Goal: Task Accomplishment & Management: Manage account settings

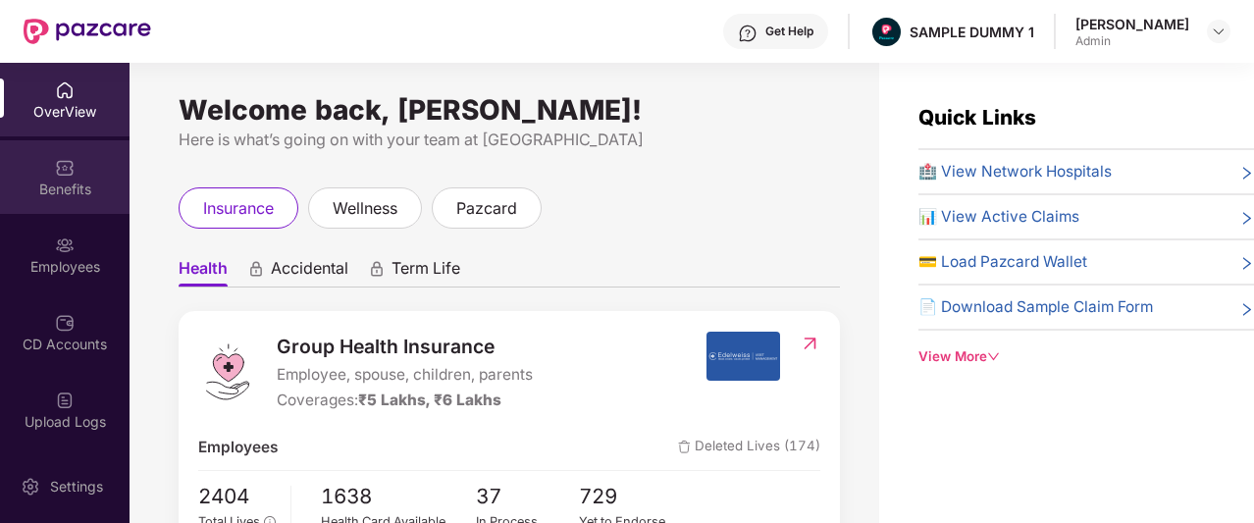
click at [75, 186] on div "Benefits" at bounding box center [65, 190] width 130 height 20
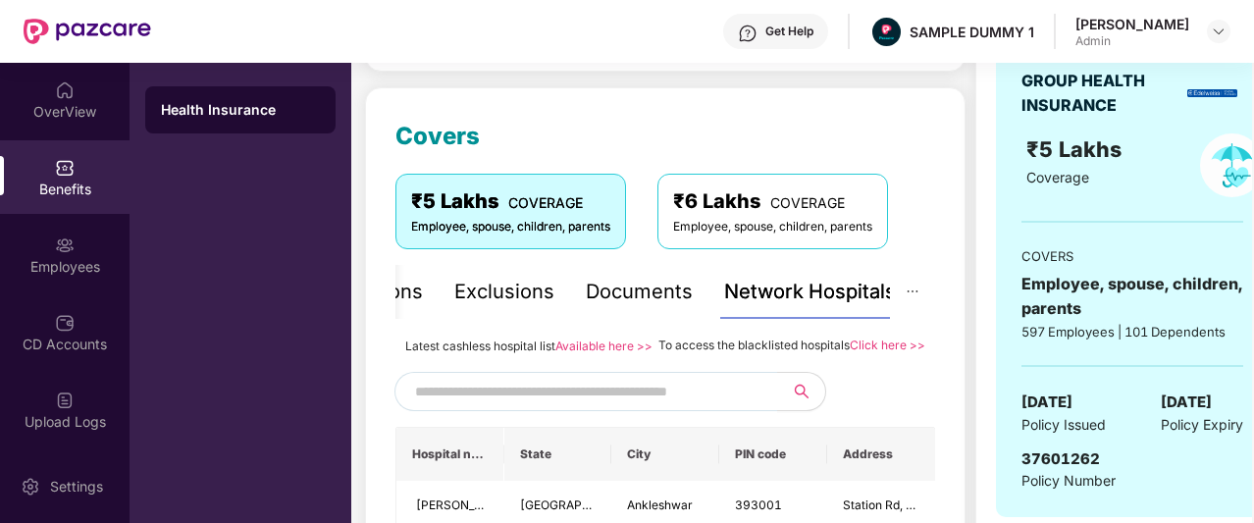
scroll to position [273, 0]
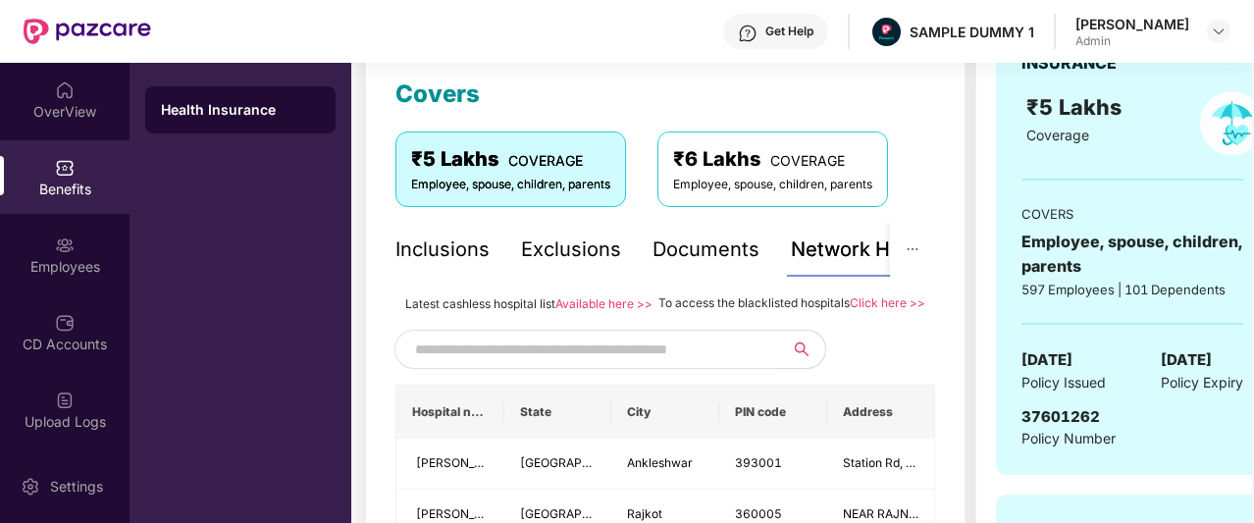
click at [448, 257] on div "Inclusions" at bounding box center [442, 250] width 94 height 30
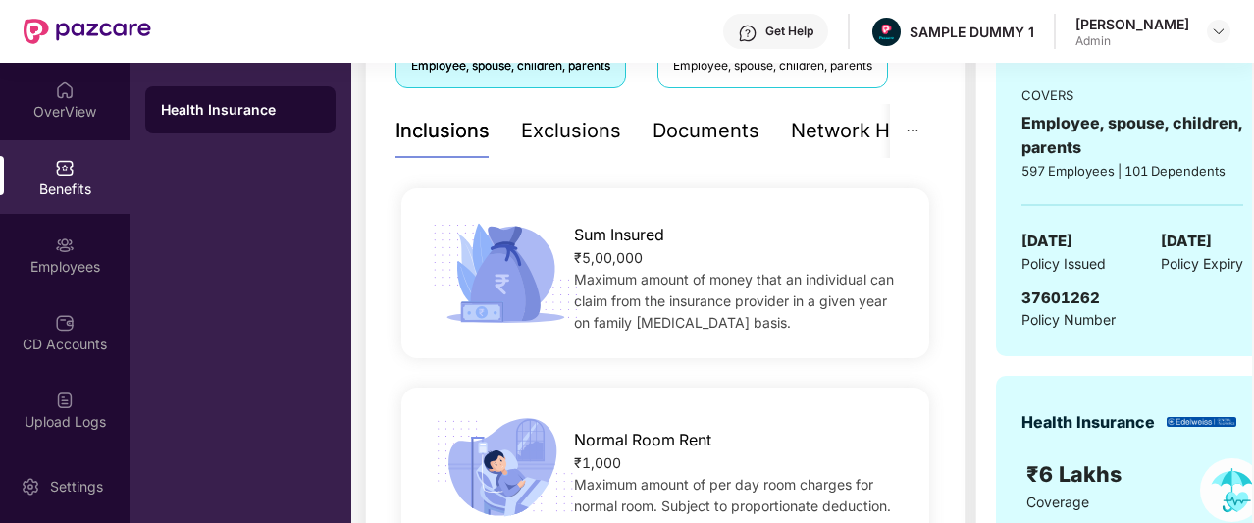
scroll to position [300, 0]
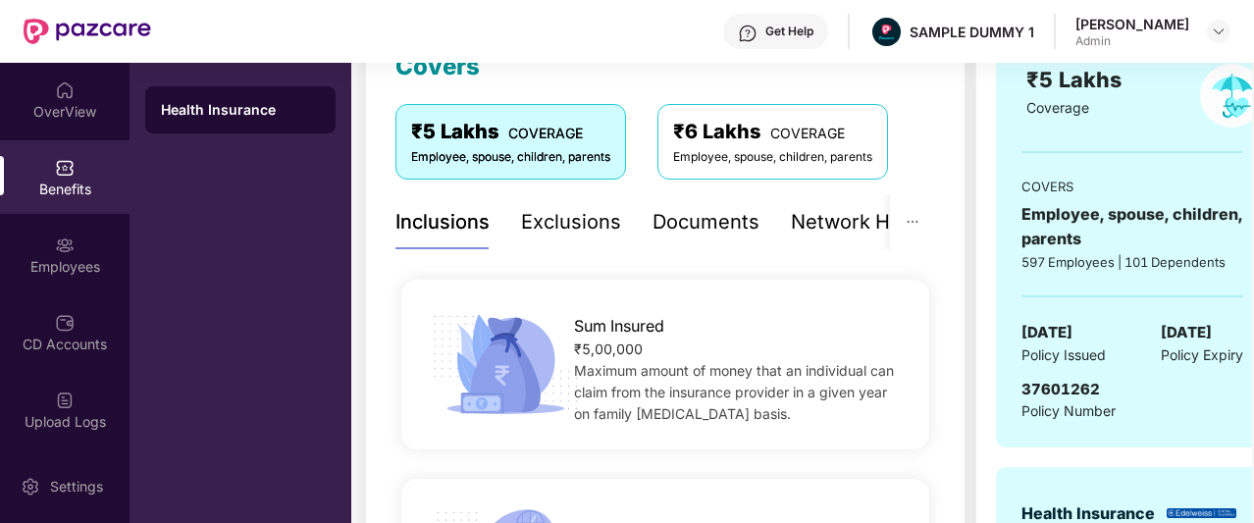
click at [578, 227] on div "Exclusions" at bounding box center [571, 222] width 100 height 30
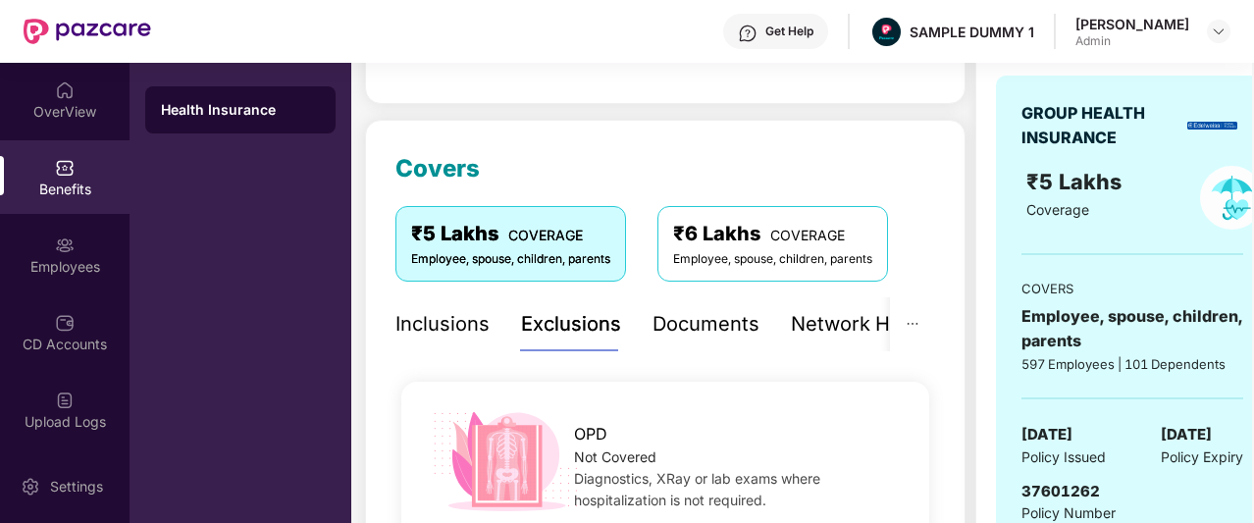
scroll to position [210, 0]
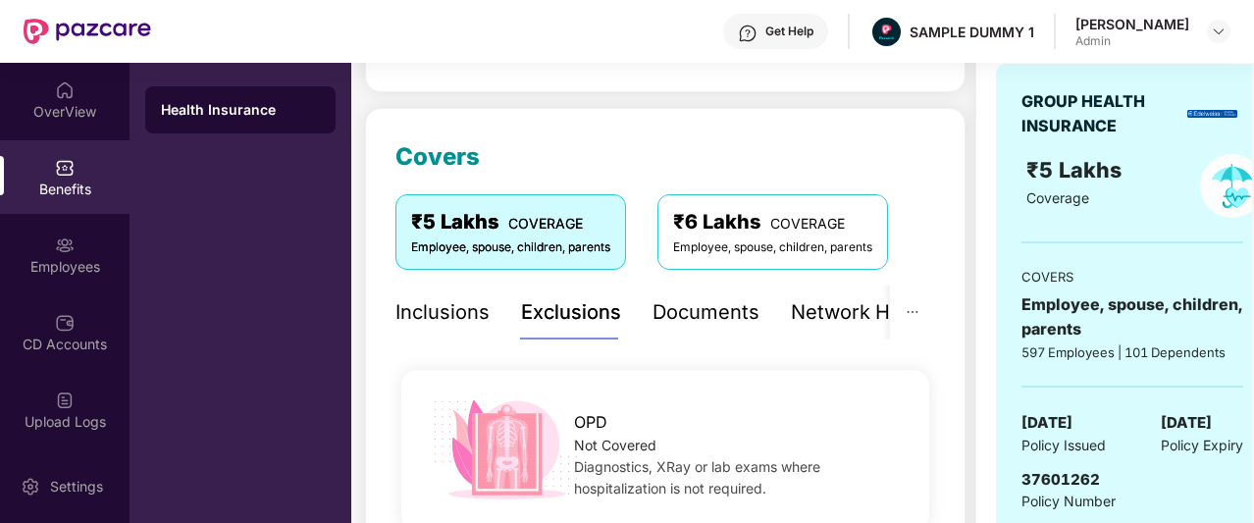
click at [697, 314] on div "Documents" at bounding box center [706, 312] width 107 height 30
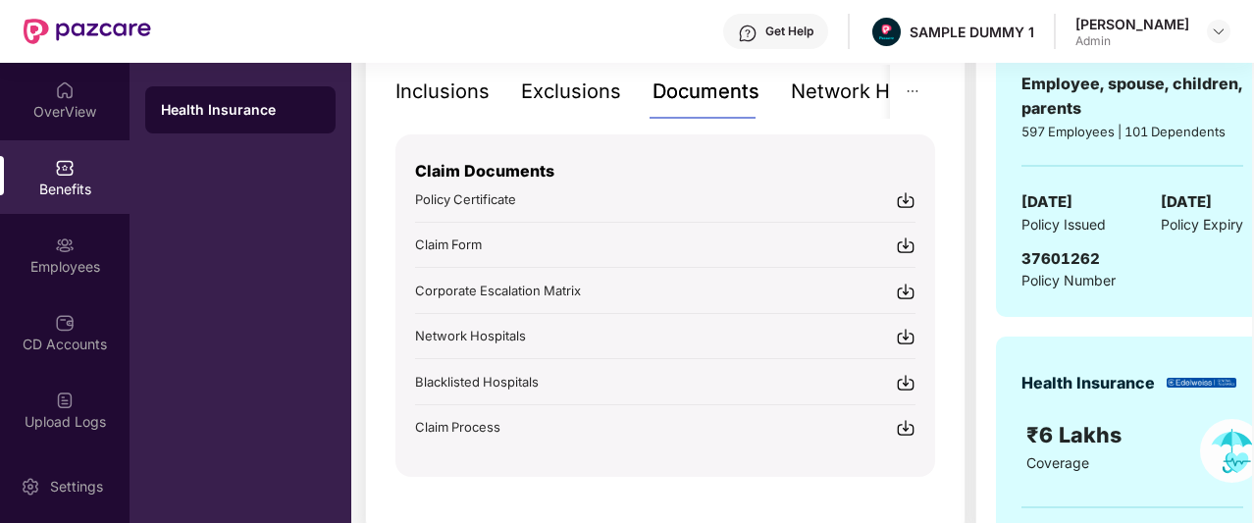
scroll to position [439, 0]
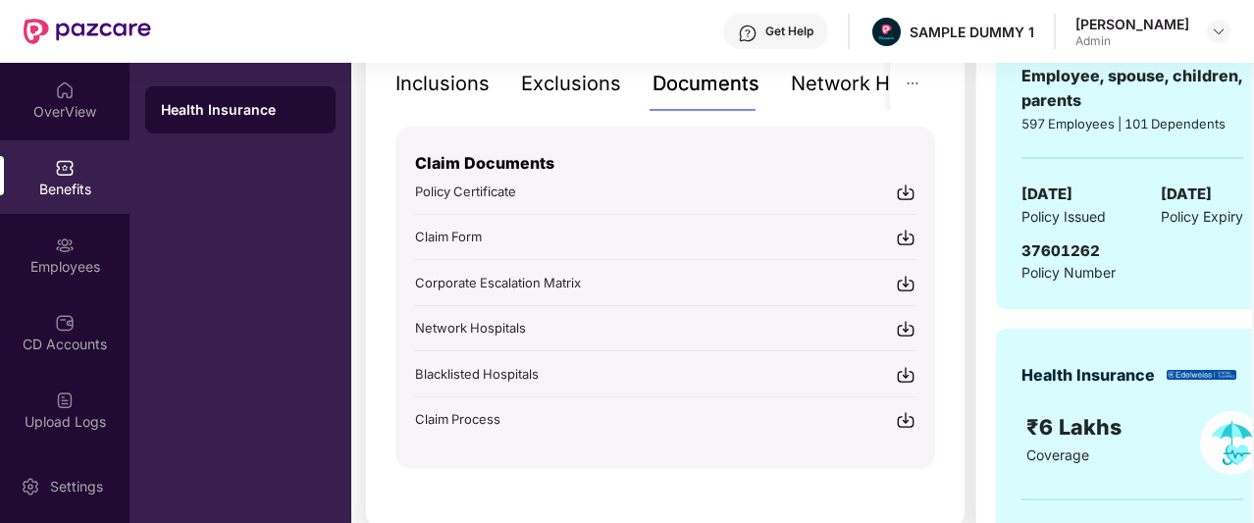
click at [830, 91] on div "Network Hospitals" at bounding box center [877, 84] width 172 height 30
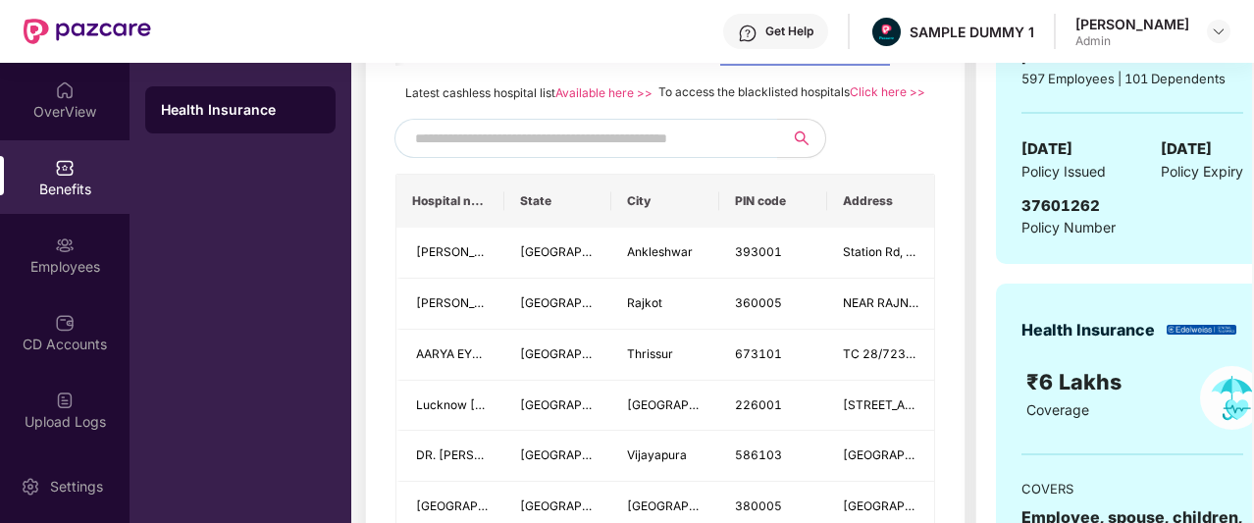
scroll to position [480, 0]
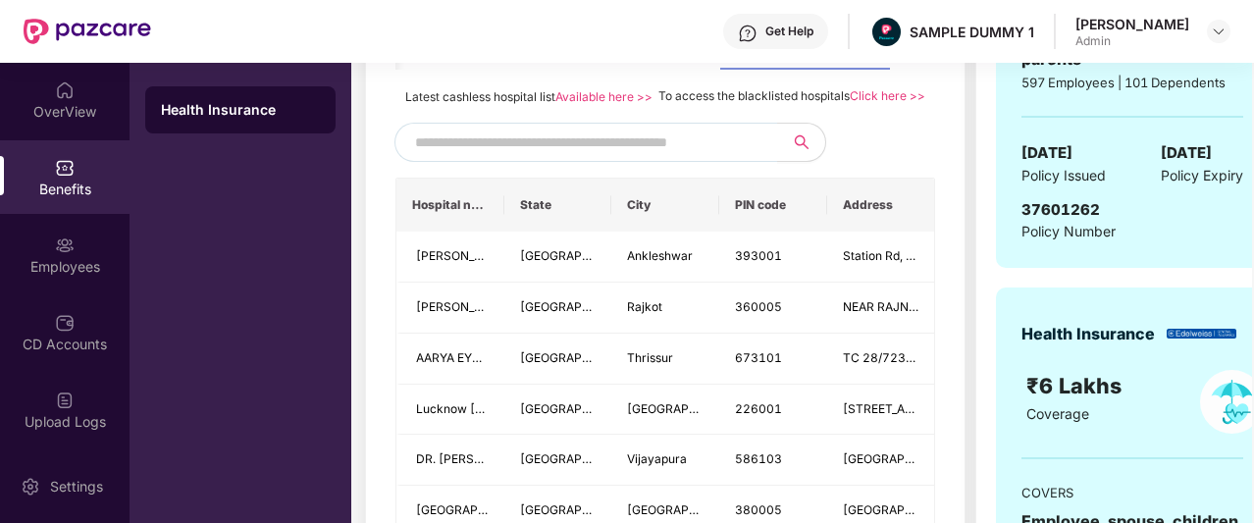
click at [564, 157] on input "text" at bounding box center [583, 142] width 336 height 29
type input "******"
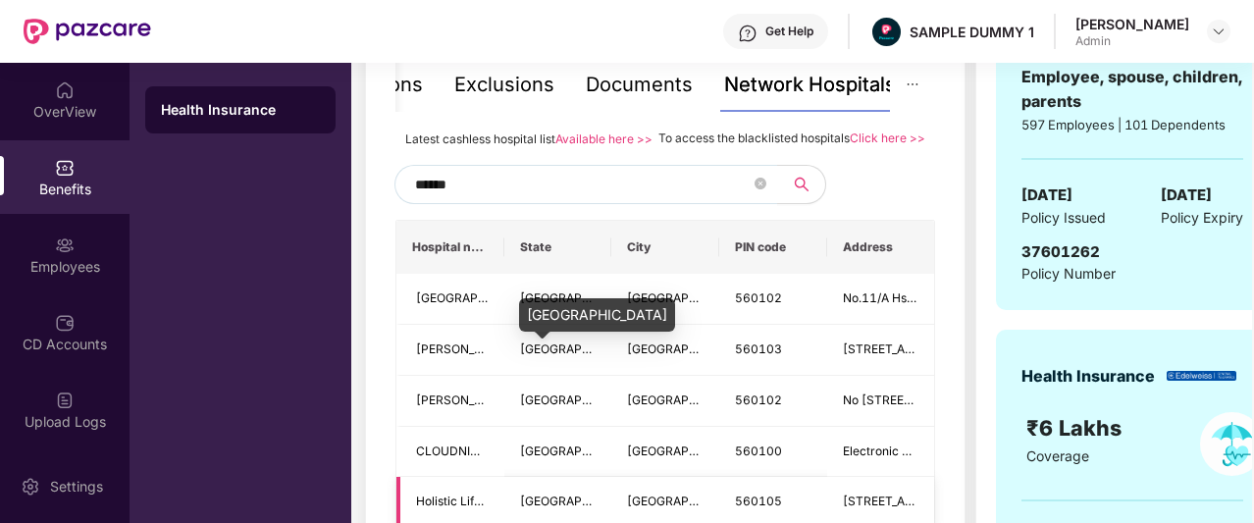
scroll to position [354, 0]
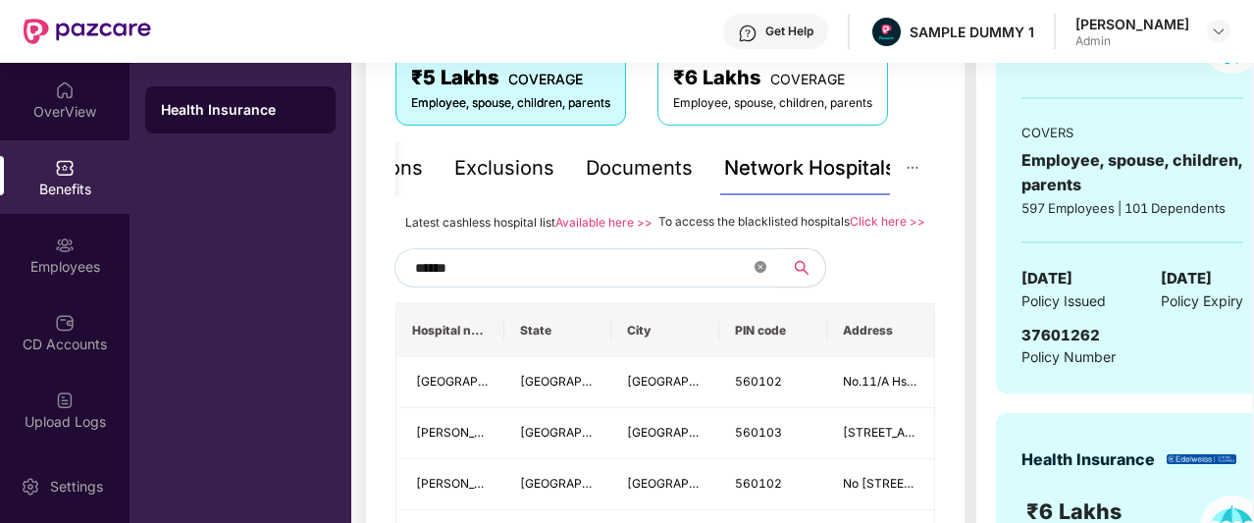
click at [758, 273] on icon "close-circle" at bounding box center [761, 267] width 12 height 12
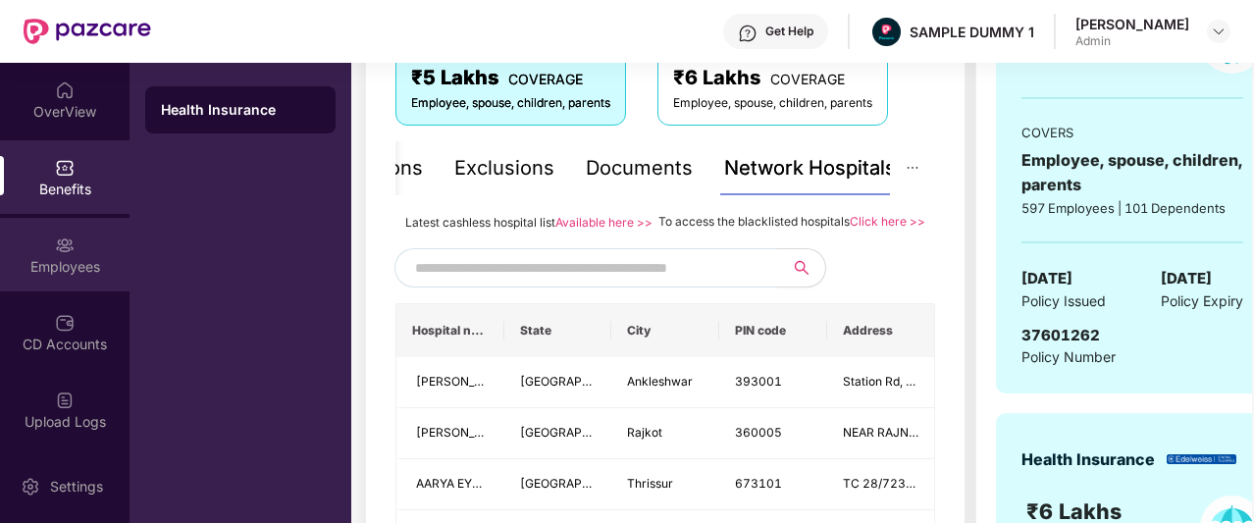
click at [90, 252] on div "Employees" at bounding box center [65, 255] width 130 height 74
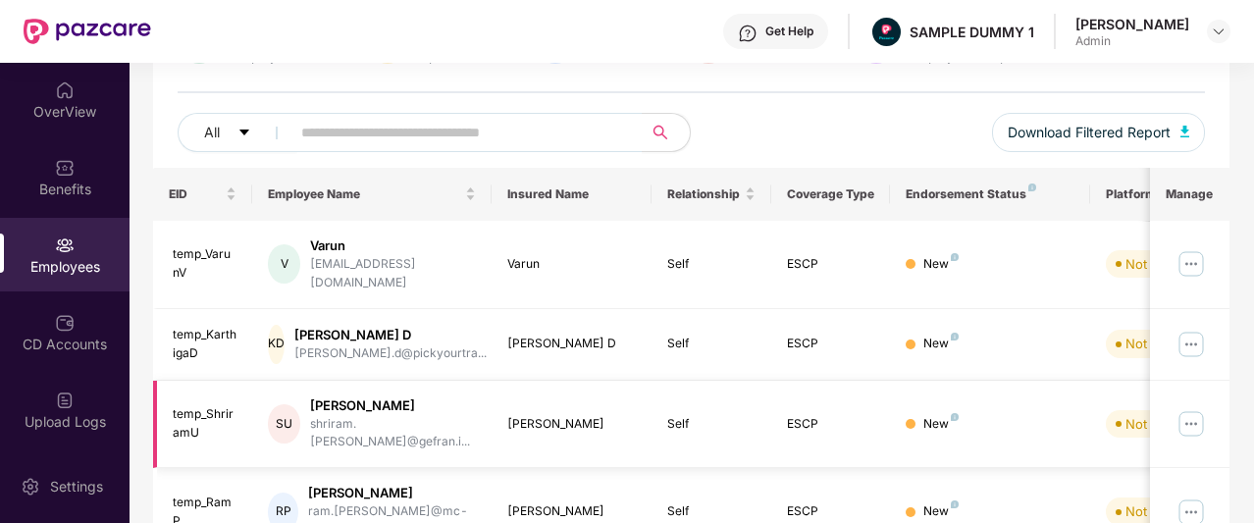
scroll to position [0, 0]
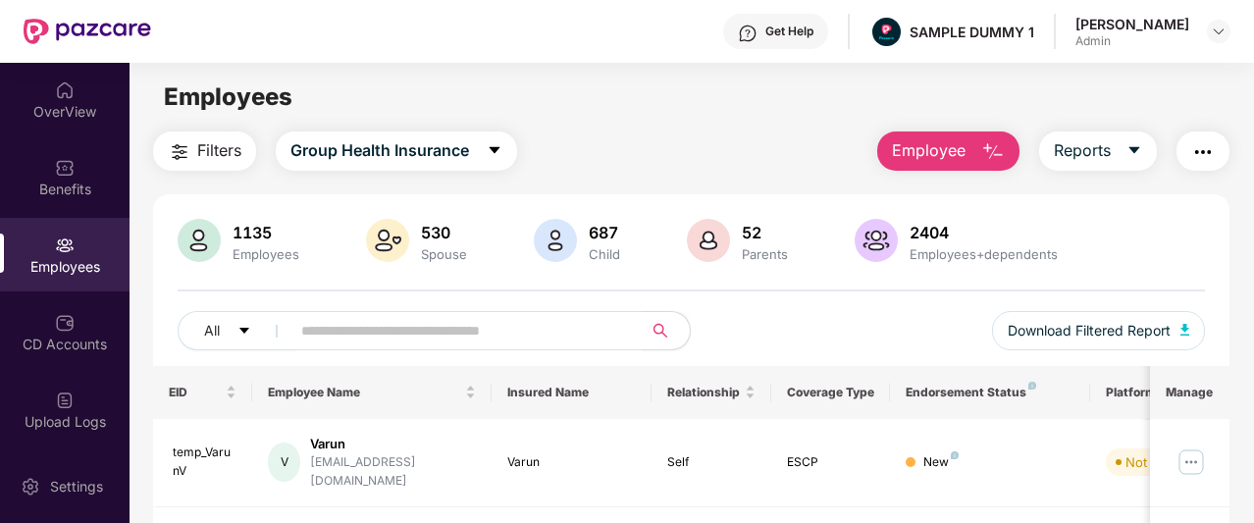
click at [956, 132] on button "Employee" at bounding box center [948, 151] width 142 height 39
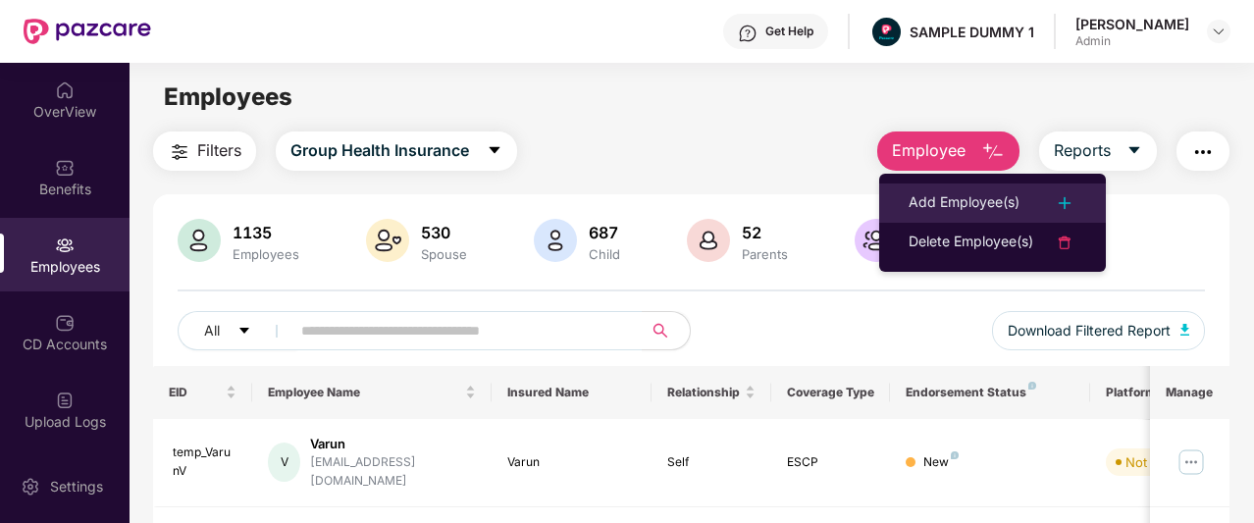
click at [931, 201] on div "Add Employee(s)" at bounding box center [964, 203] width 111 height 24
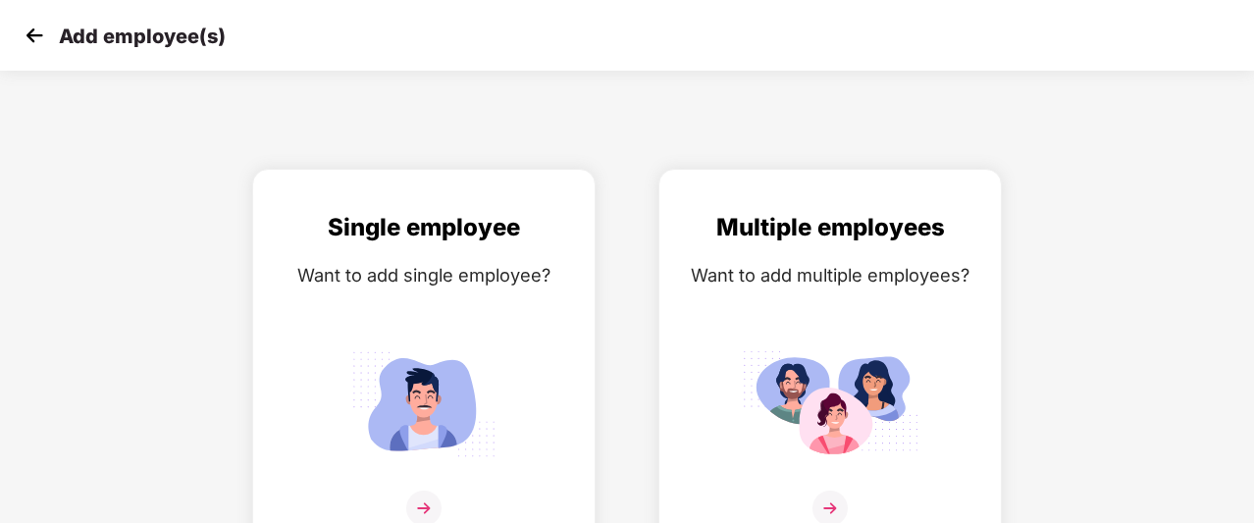
scroll to position [31, 0]
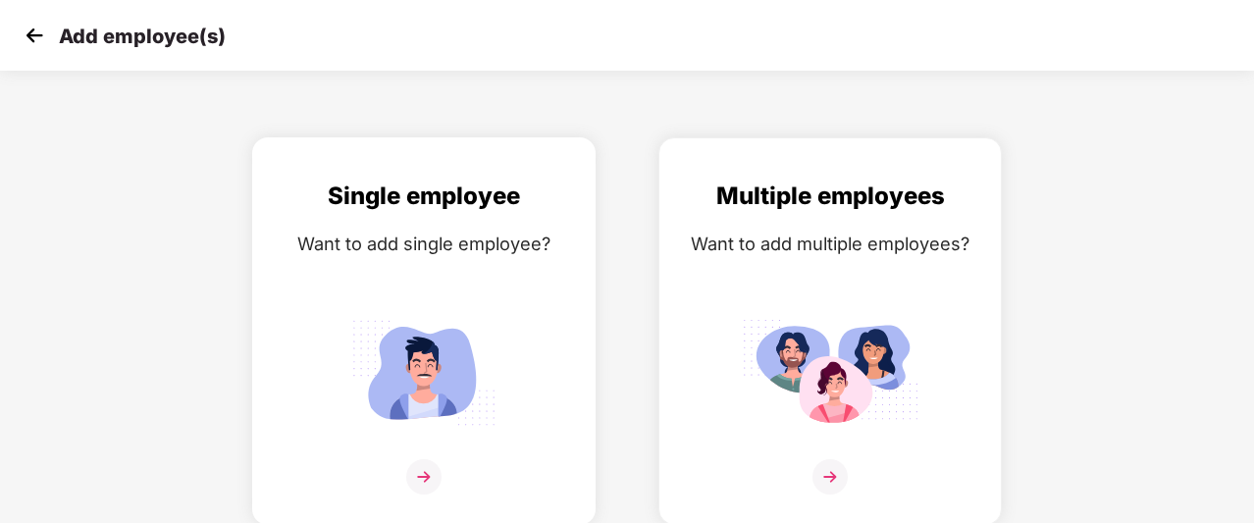
click at [517, 356] on div "Single employee Want to add single employee?" at bounding box center [424, 349] width 302 height 342
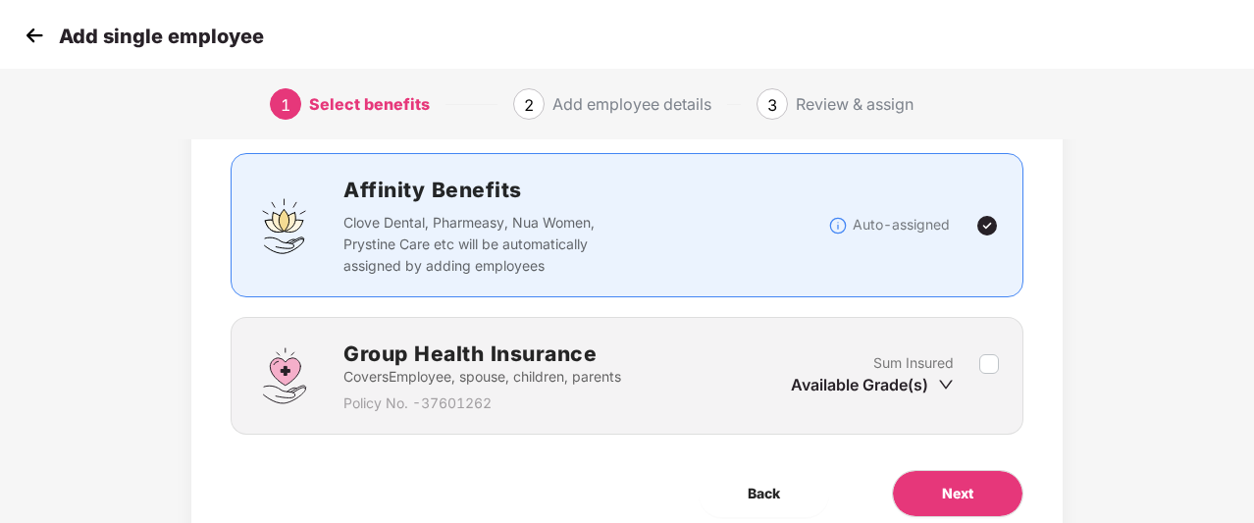
scroll to position [122, 0]
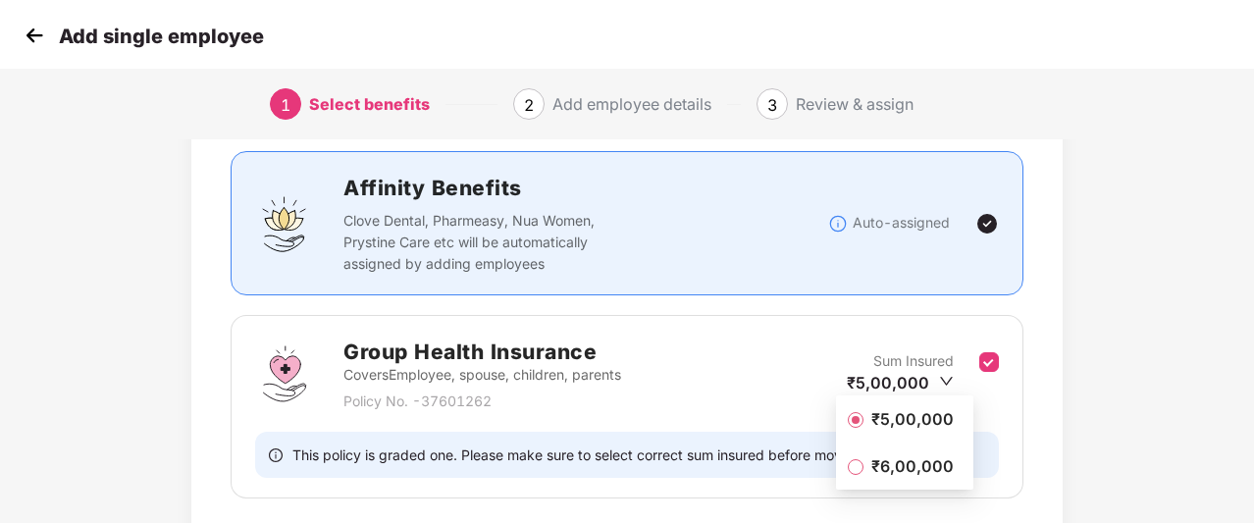
click at [913, 425] on span "₹5,00,000" at bounding box center [913, 419] width 98 height 22
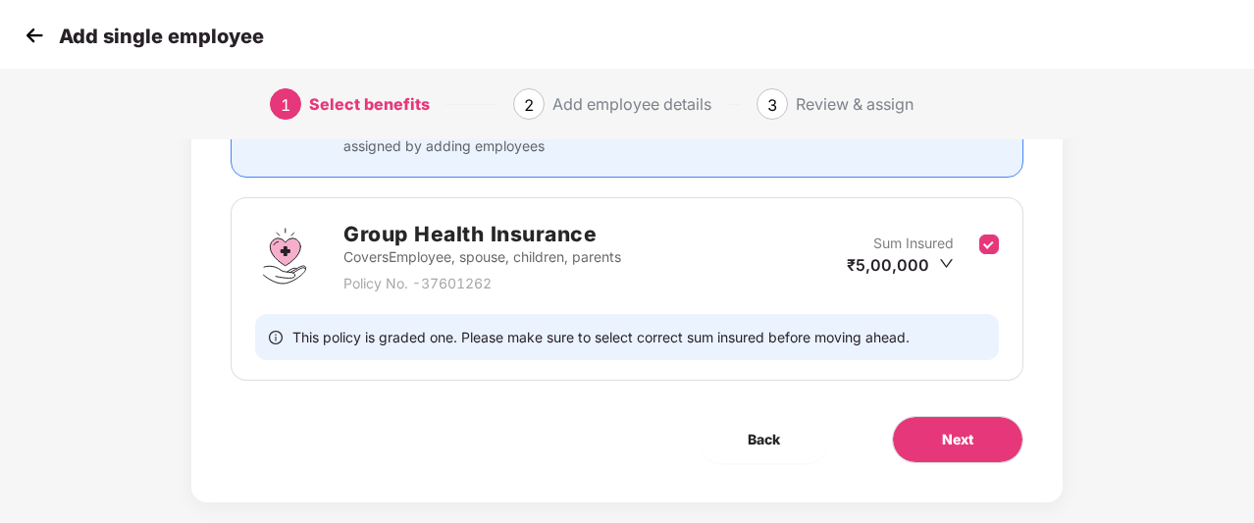
scroll to position [266, 0]
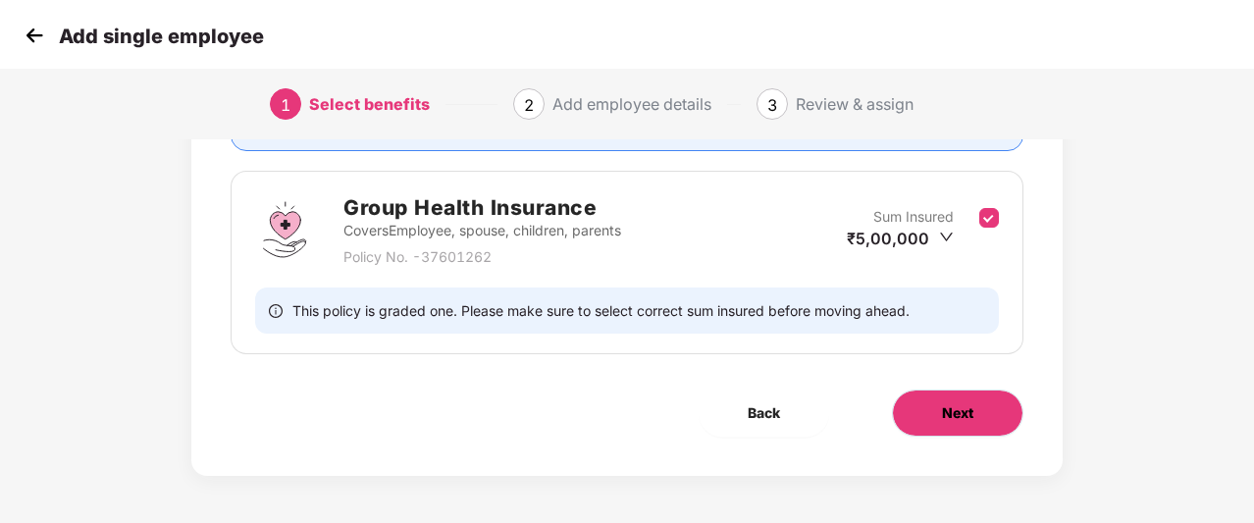
click at [936, 425] on button "Next" at bounding box center [958, 413] width 132 height 47
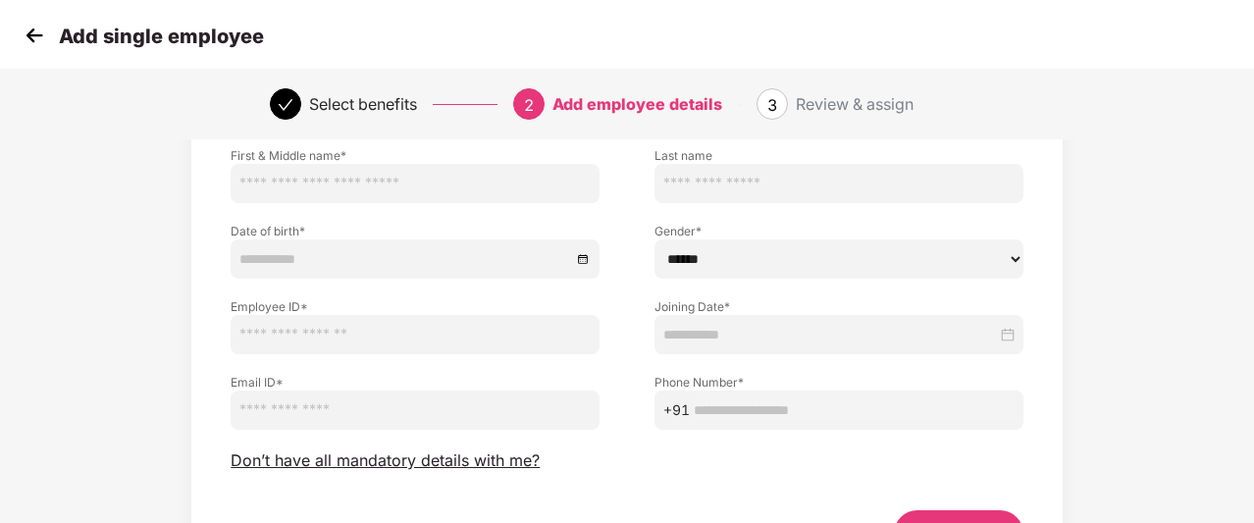
scroll to position [142, 0]
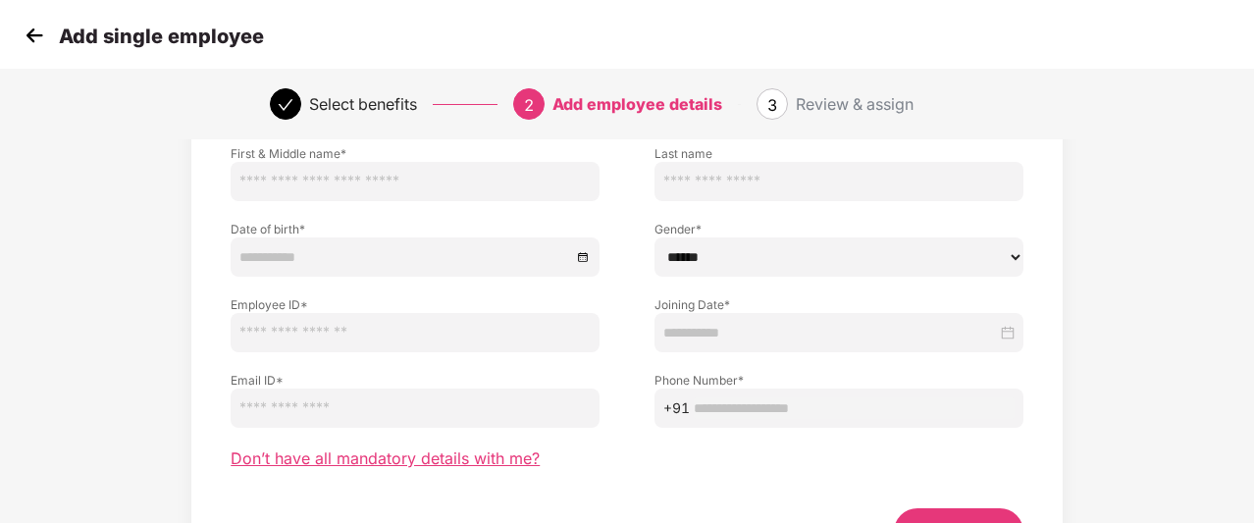
click at [405, 461] on span "Don’t have all mandatory details with me?" at bounding box center [385, 458] width 309 height 21
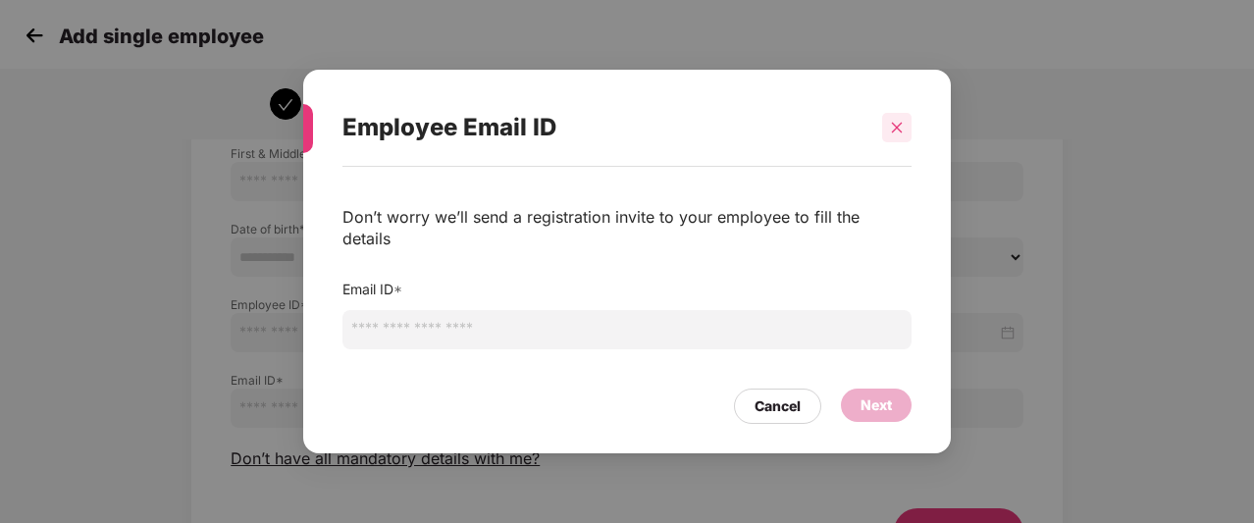
click at [895, 142] on div at bounding box center [896, 127] width 29 height 29
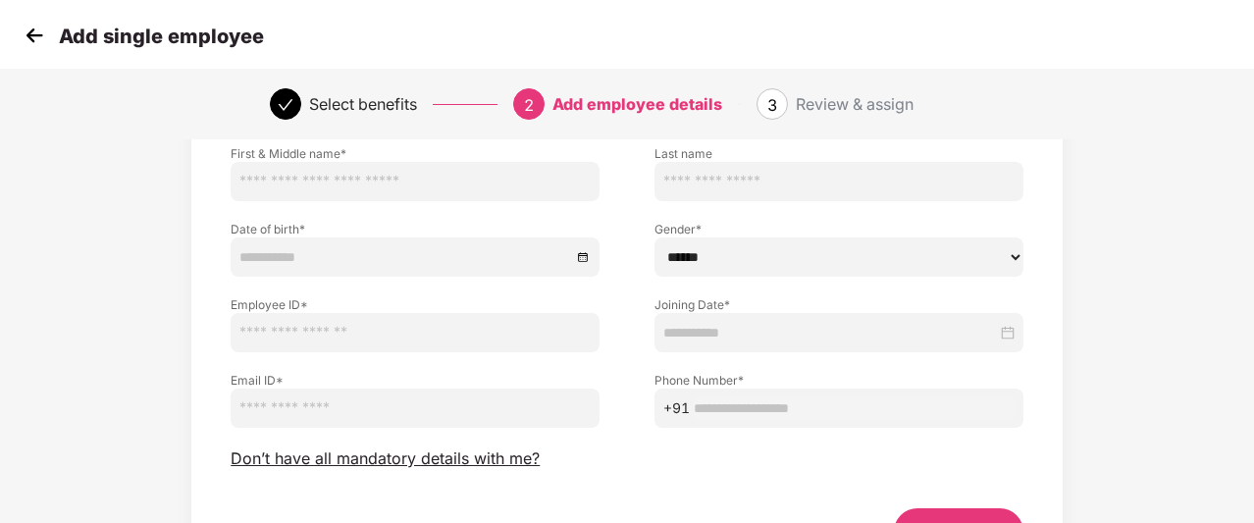
click at [40, 40] on img at bounding box center [34, 35] width 29 height 29
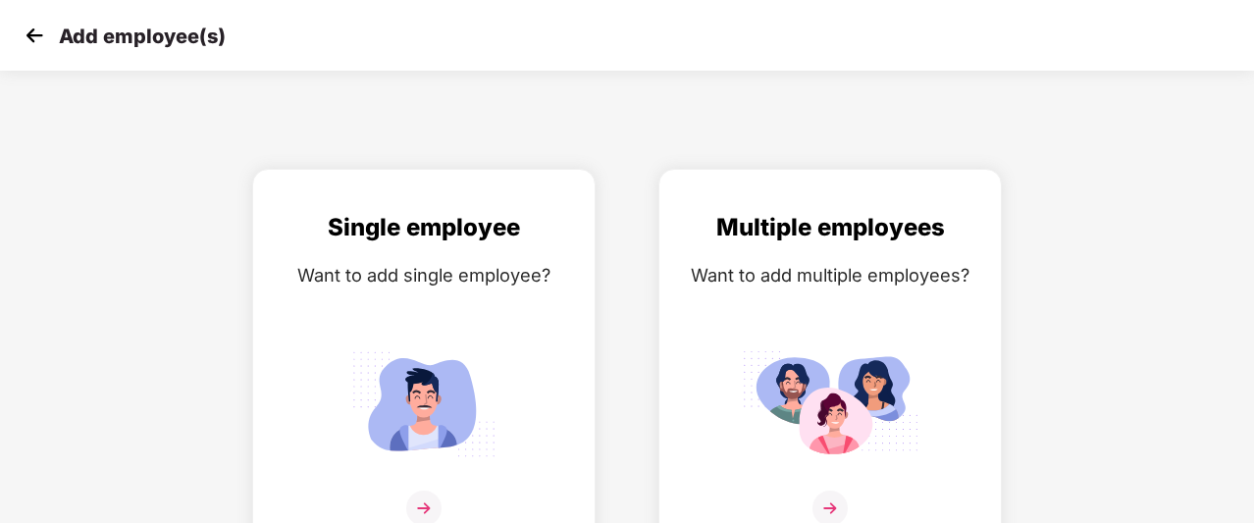
click at [40, 40] on img at bounding box center [34, 35] width 29 height 29
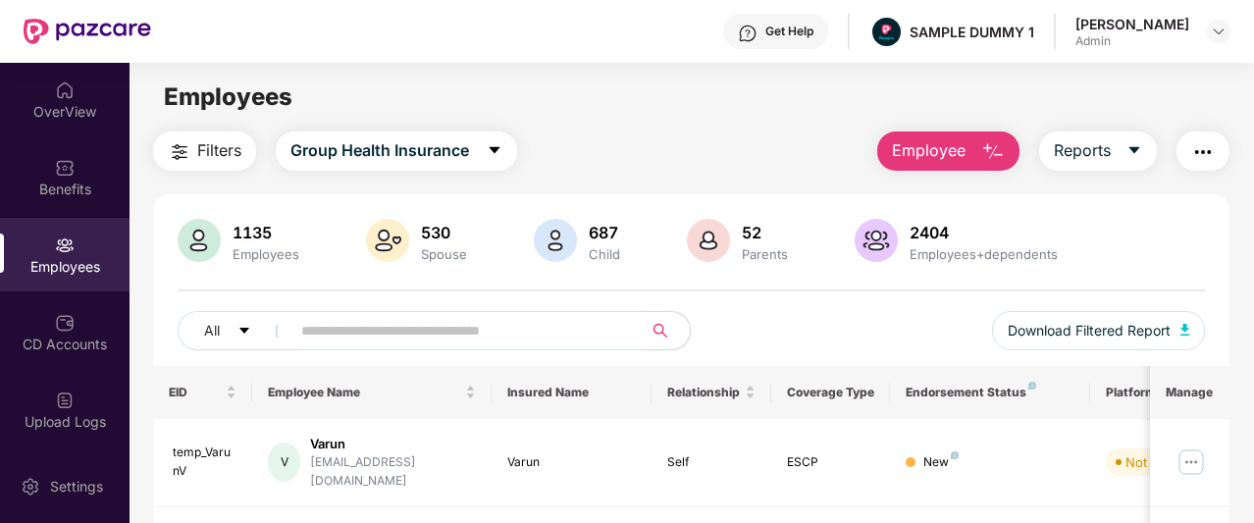
click at [968, 155] on button "Employee" at bounding box center [948, 151] width 142 height 39
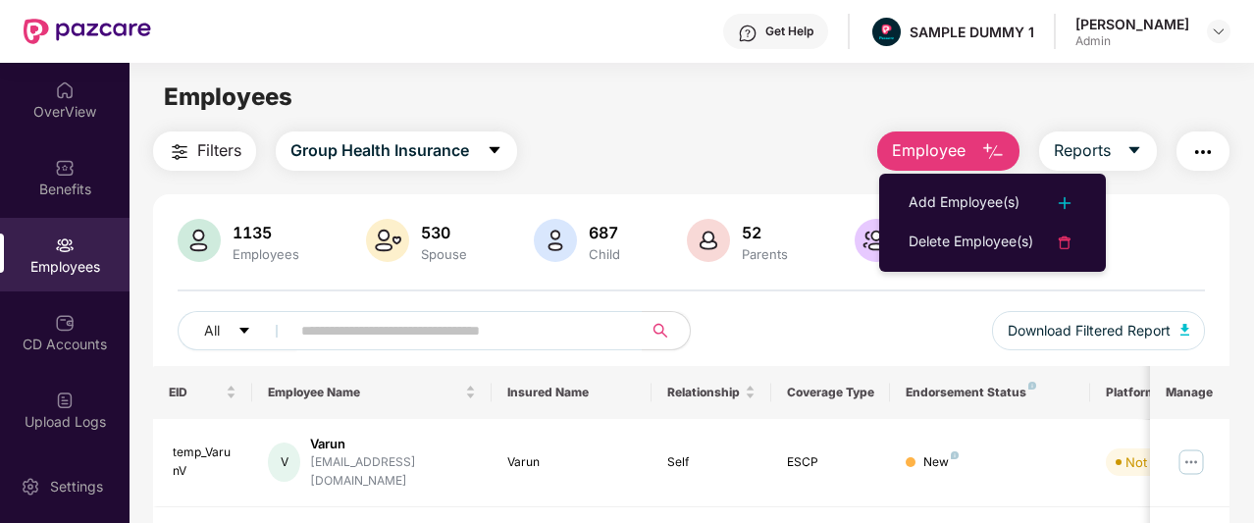
click at [1027, 113] on div "Employees" at bounding box center [692, 97] width 1124 height 37
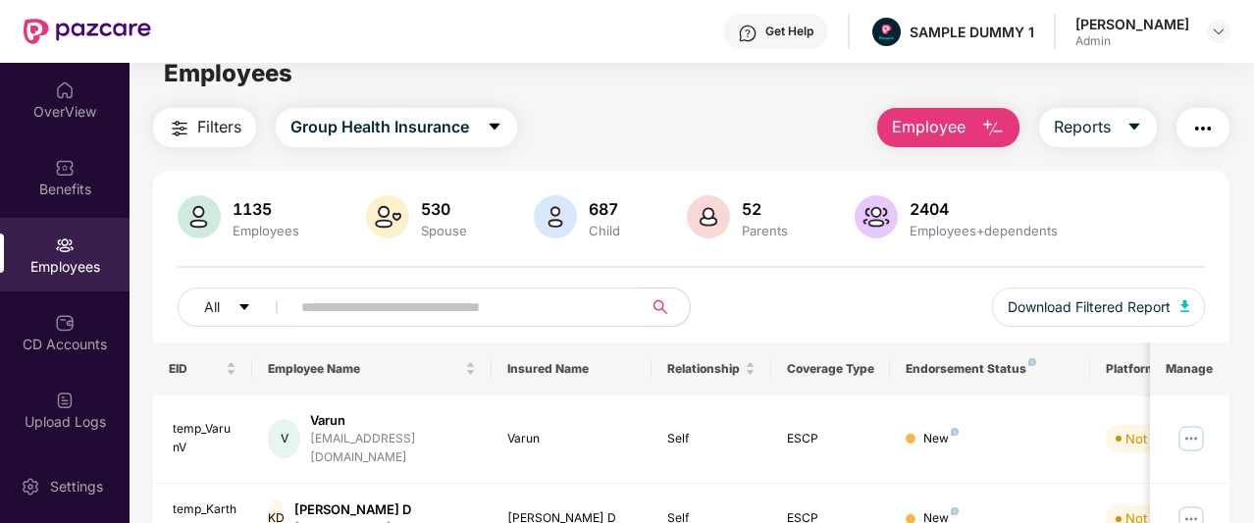
scroll to position [25, 0]
click at [1081, 127] on span "Reports" at bounding box center [1082, 126] width 57 height 25
click at [1044, 101] on main "Employees Filters Group Health Insurance Employee Reports 1135 Employees 530 Sp…" at bounding box center [692, 299] width 1124 height 523
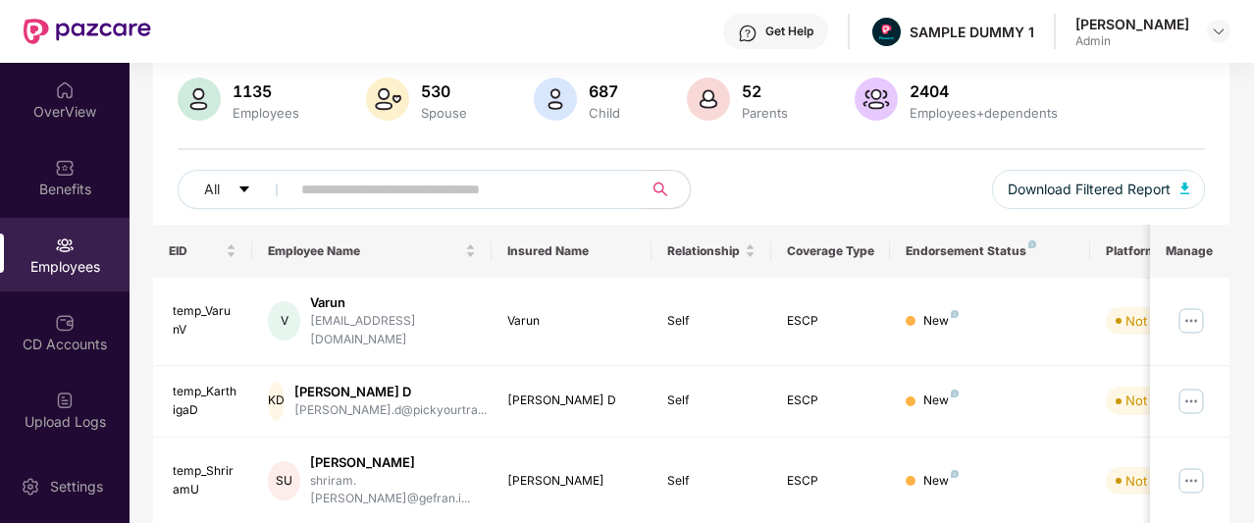
scroll to position [0, 0]
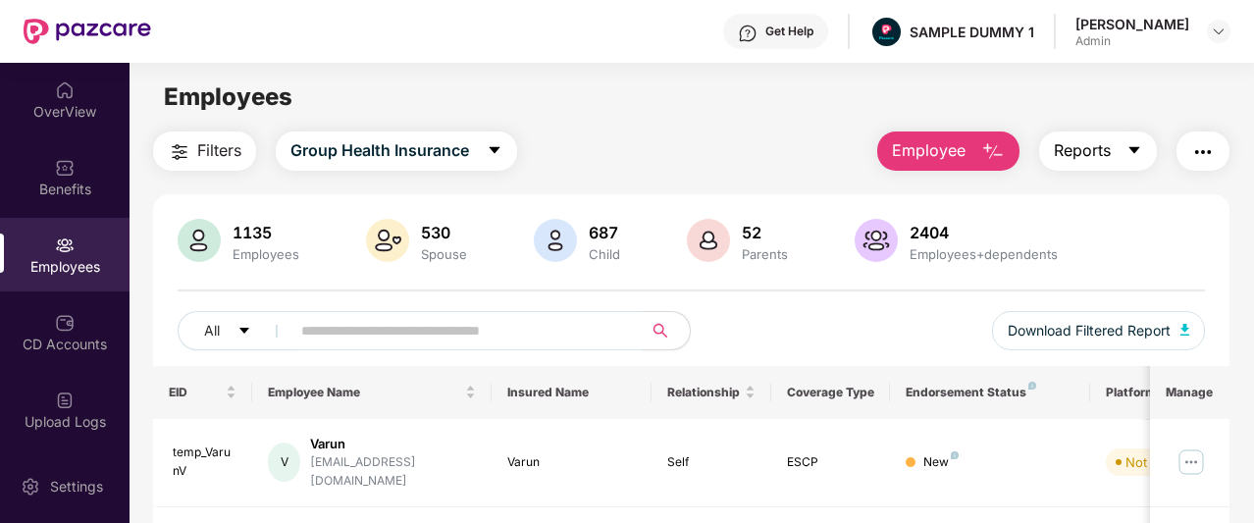
click at [1099, 150] on span "Reports" at bounding box center [1082, 150] width 57 height 25
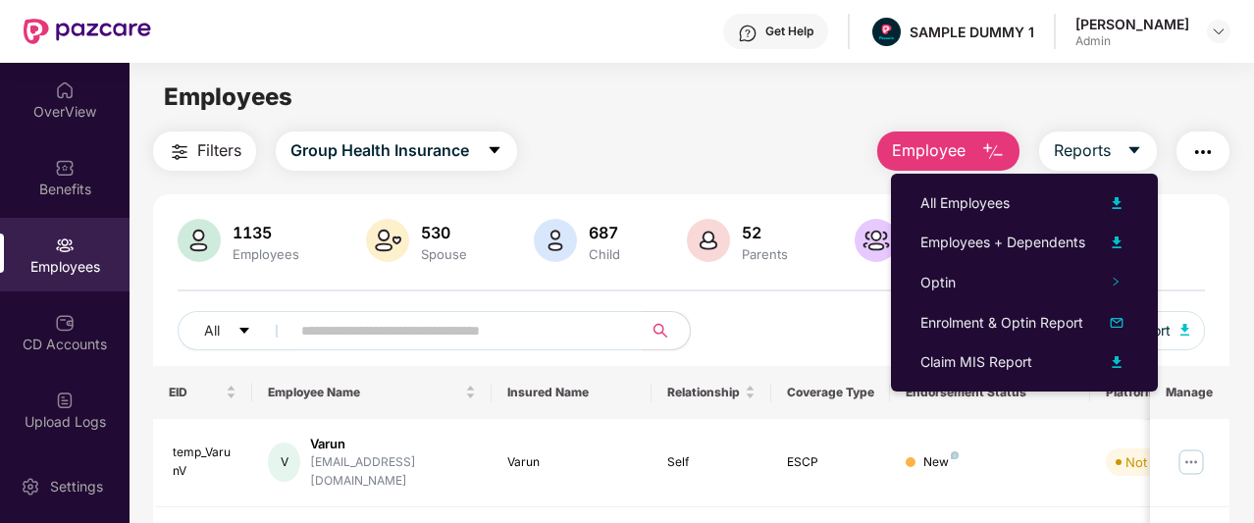
click at [1067, 79] on div "Employees" at bounding box center [692, 97] width 1124 height 37
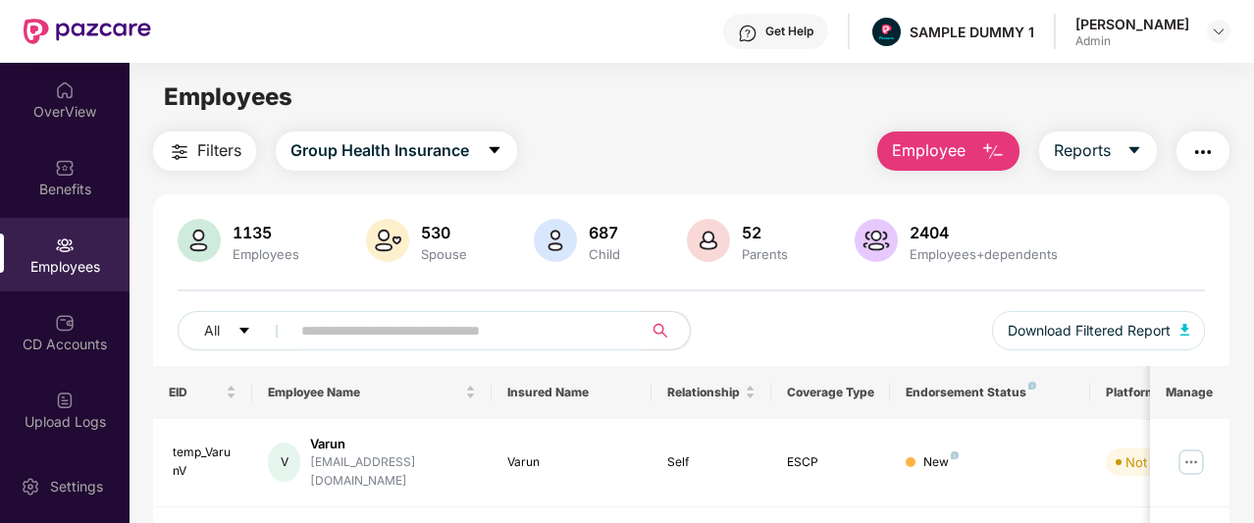
click at [1195, 156] on img "button" at bounding box center [1203, 152] width 24 height 24
click at [597, 77] on main "Employees Filters Group Health Insurance Employee Reports 1135 Employees 530 Sp…" at bounding box center [692, 324] width 1124 height 523
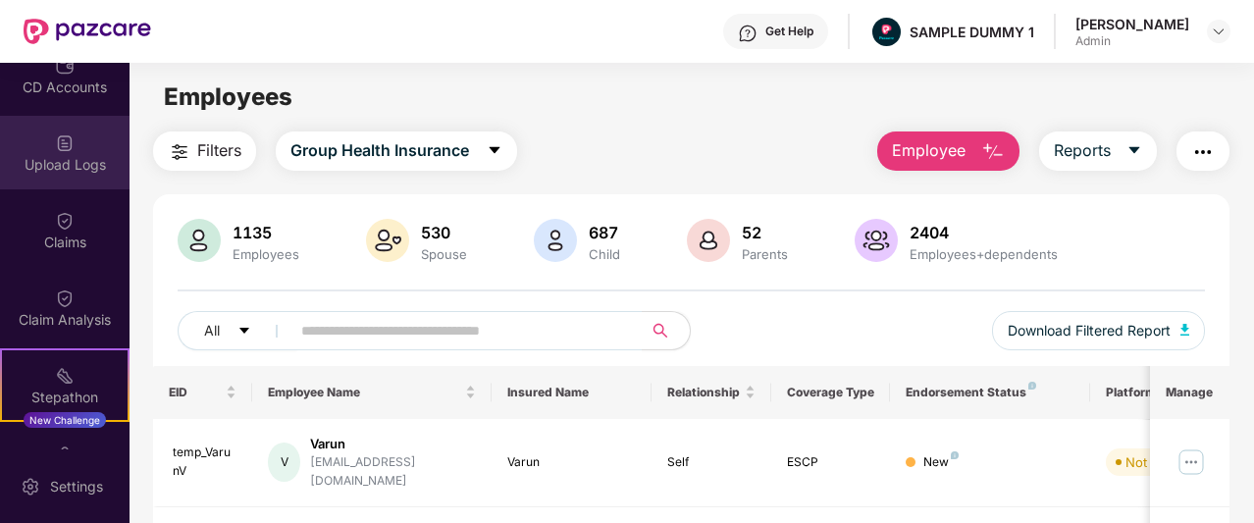
scroll to position [261, 0]
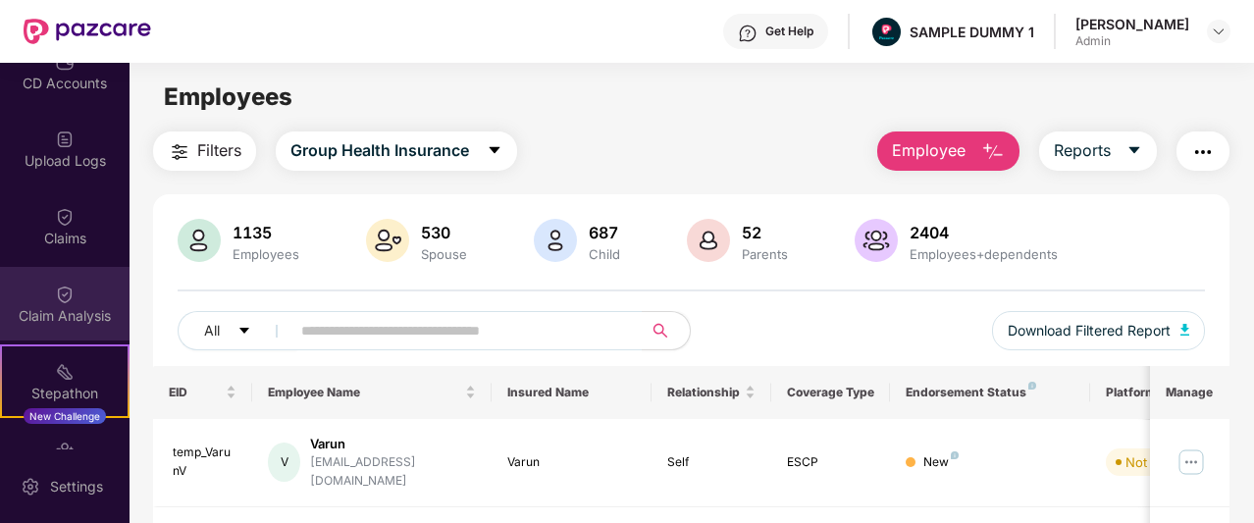
click at [43, 323] on div "Claim Analysis" at bounding box center [65, 316] width 130 height 20
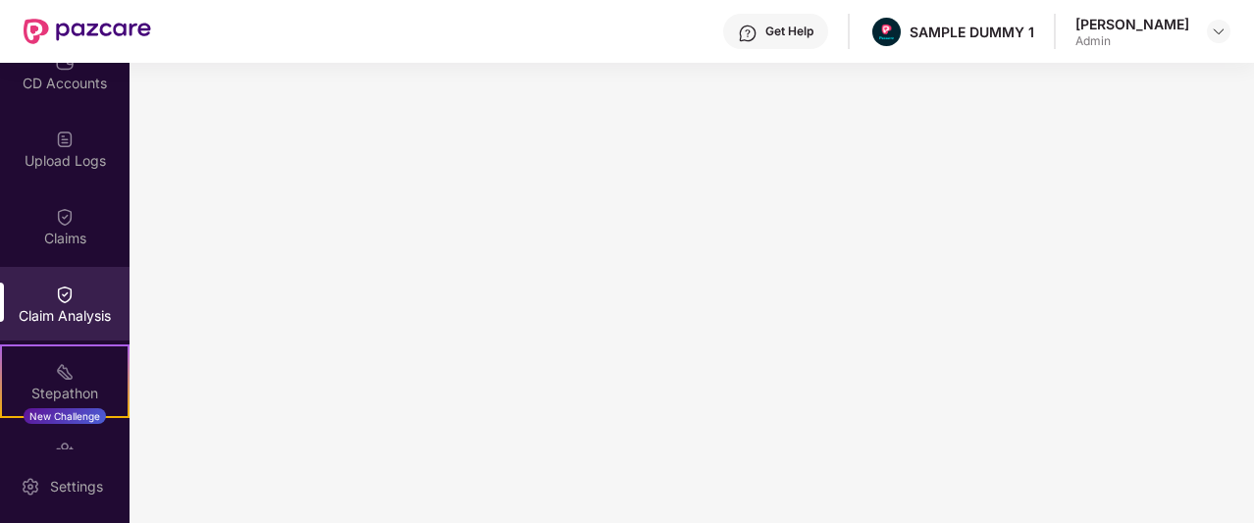
scroll to position [465, 0]
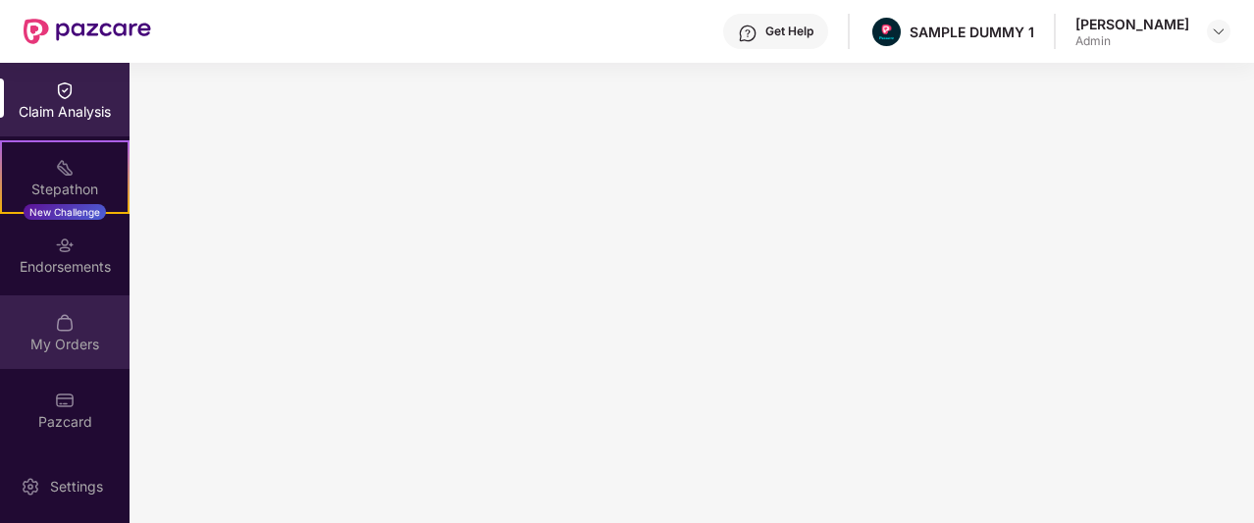
click at [70, 327] on img at bounding box center [65, 323] width 20 height 20
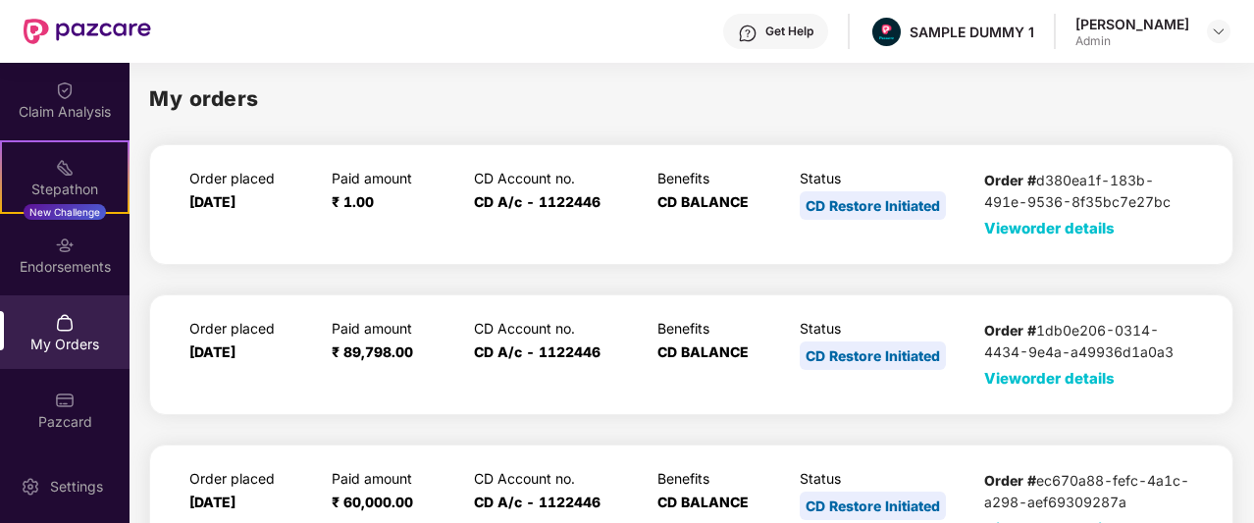
click at [1011, 223] on span "View order details" at bounding box center [1049, 228] width 131 height 19
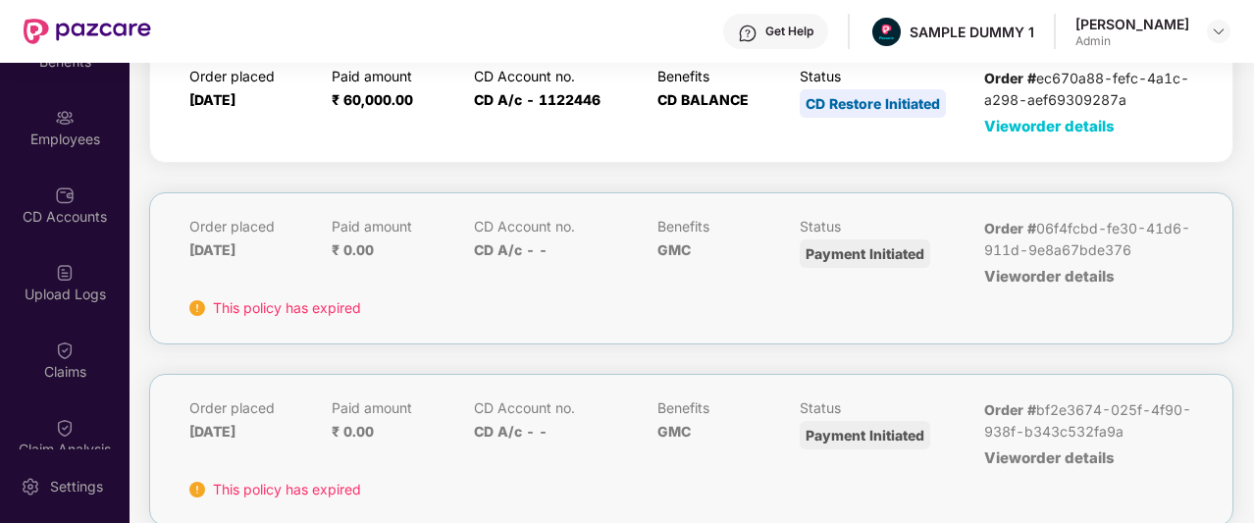
scroll to position [0, 0]
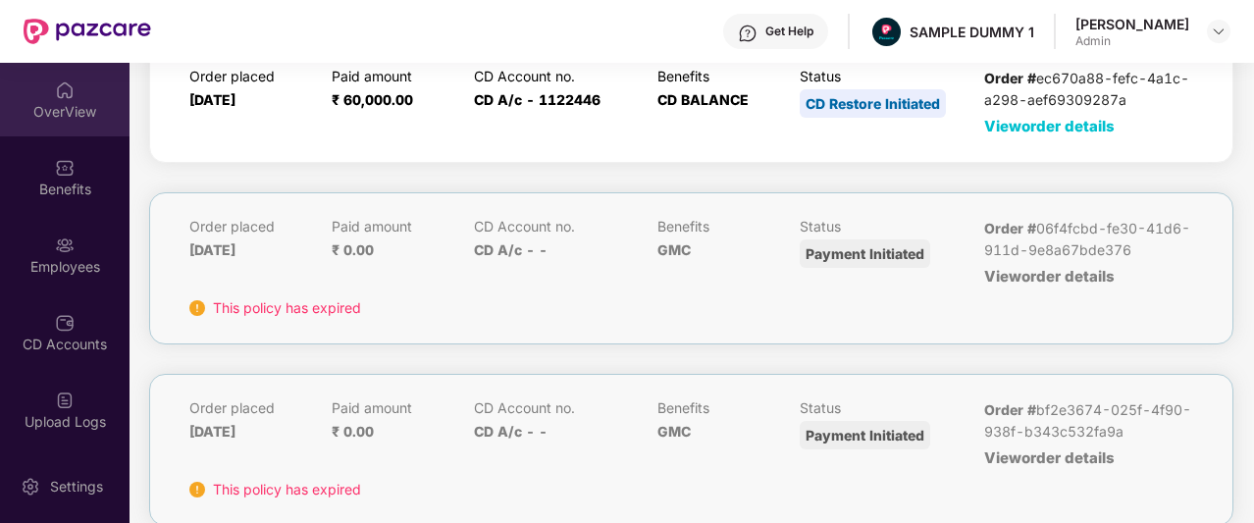
click at [65, 121] on div "OverView" at bounding box center [65, 100] width 130 height 74
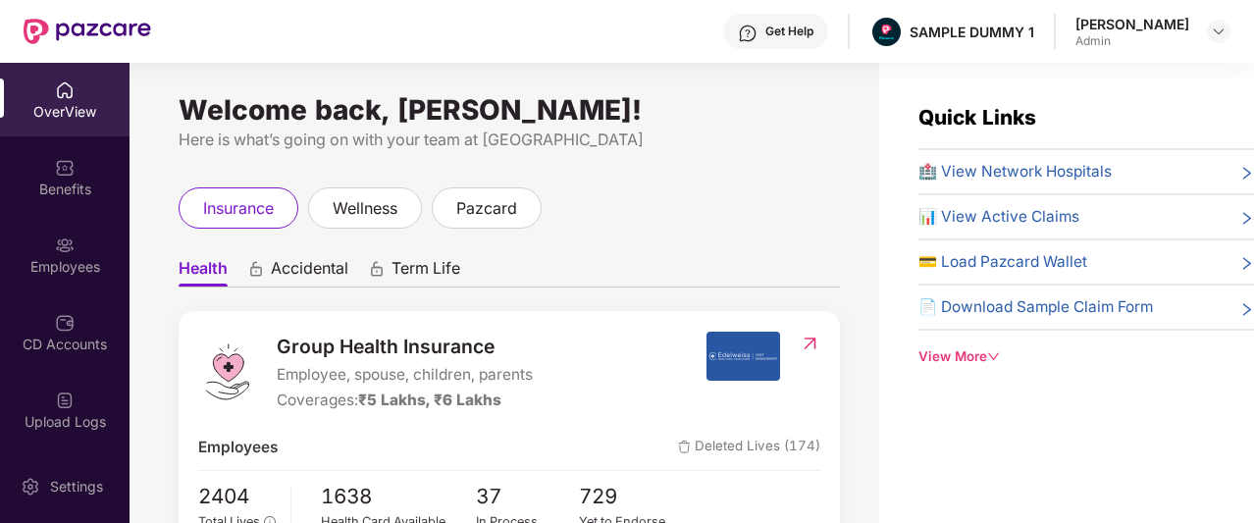
click at [814, 34] on div "Get Help" at bounding box center [789, 32] width 48 height 16
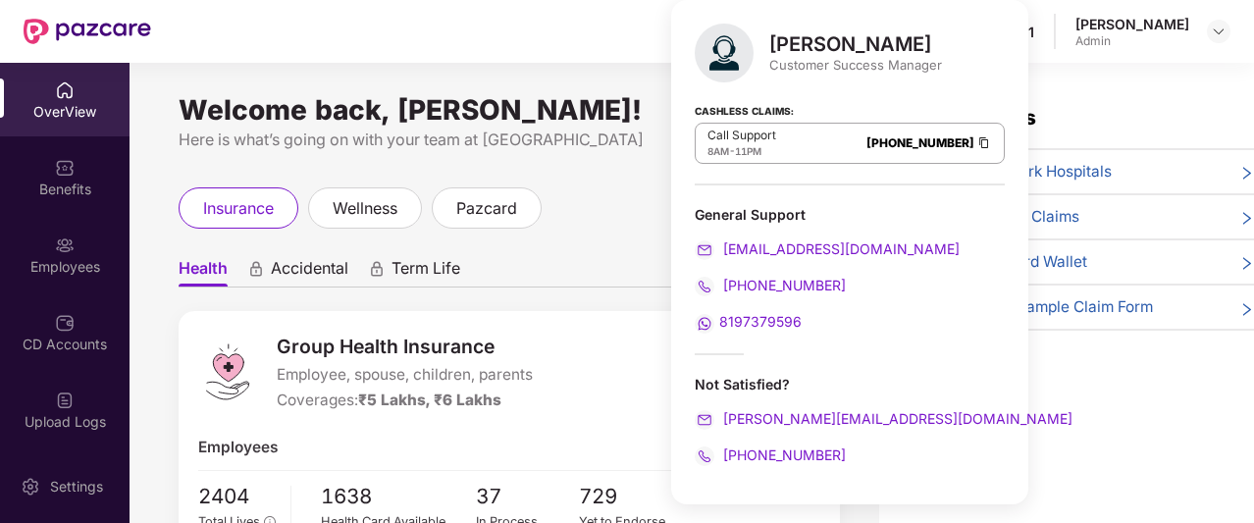
click at [607, 172] on div "Welcome back, [PERSON_NAME]! Here is what’s going on with your team at Pazcare …" at bounding box center [505, 305] width 750 height 484
